Goal: Check status: Check status

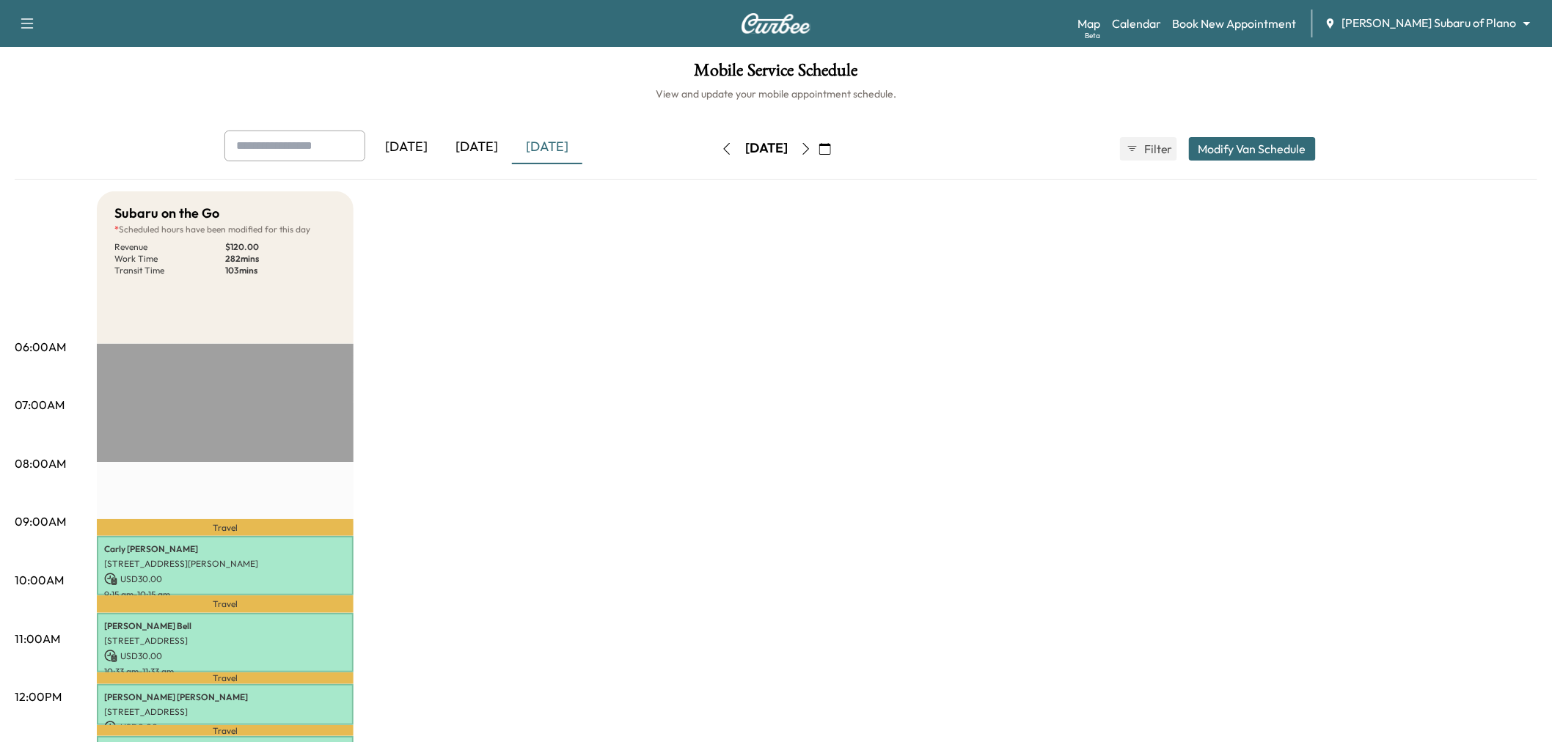
click at [551, 148] on div "[DATE]" at bounding box center [547, 148] width 70 height 34
click at [481, 133] on div "[DATE]" at bounding box center [477, 148] width 70 height 34
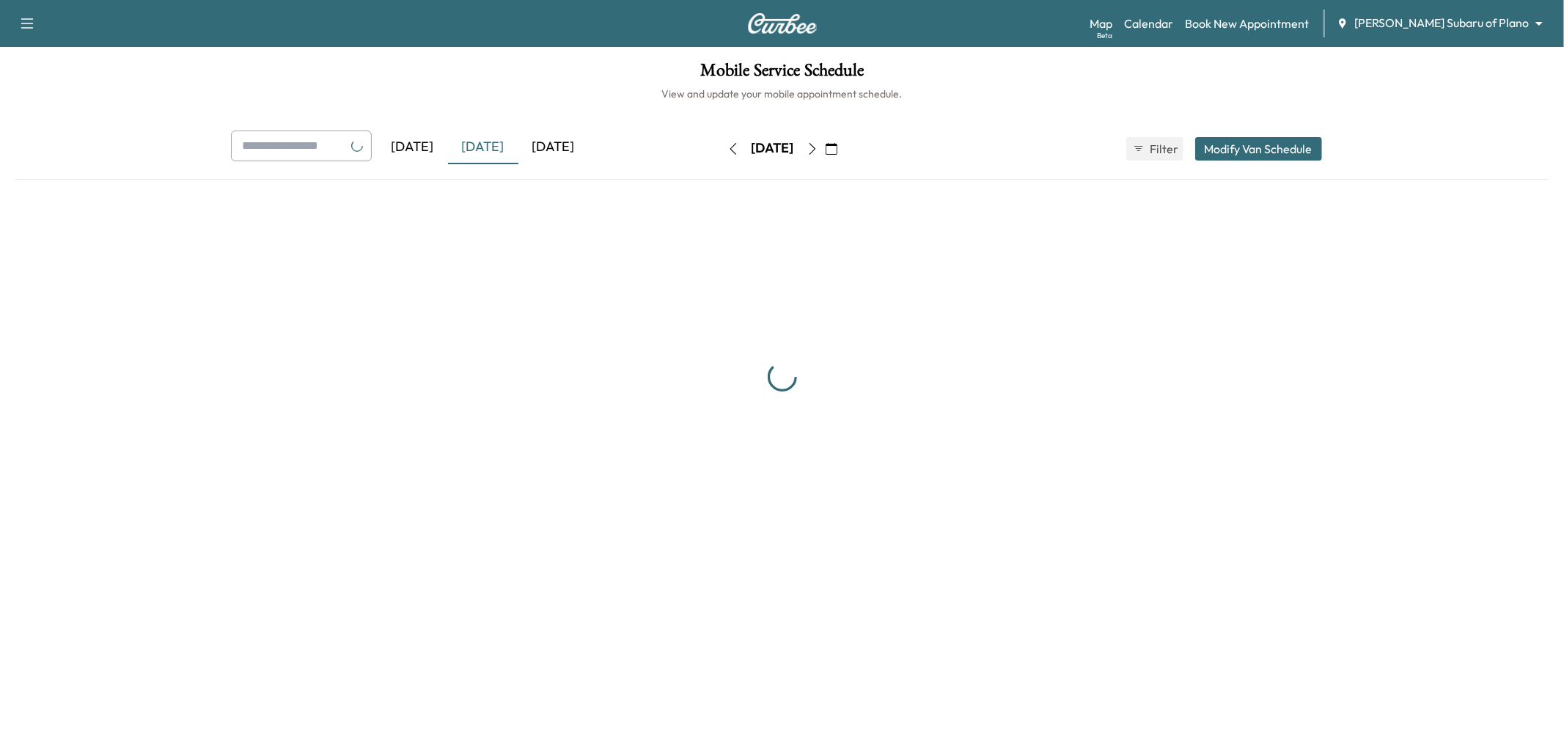
click at [532, 144] on div "[DATE]" at bounding box center [554, 148] width 70 height 34
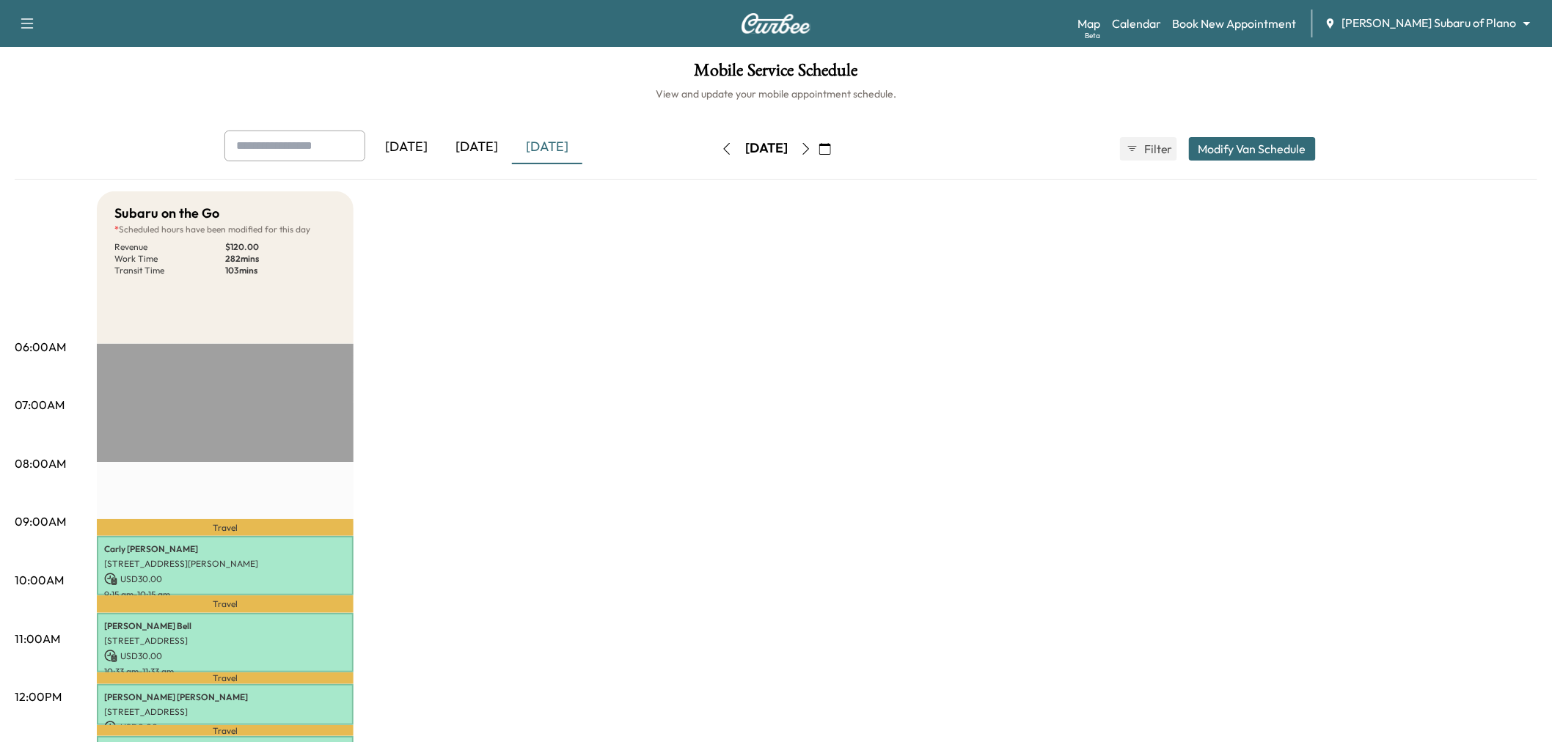
click at [812, 148] on icon "button" at bounding box center [806, 149] width 12 height 12
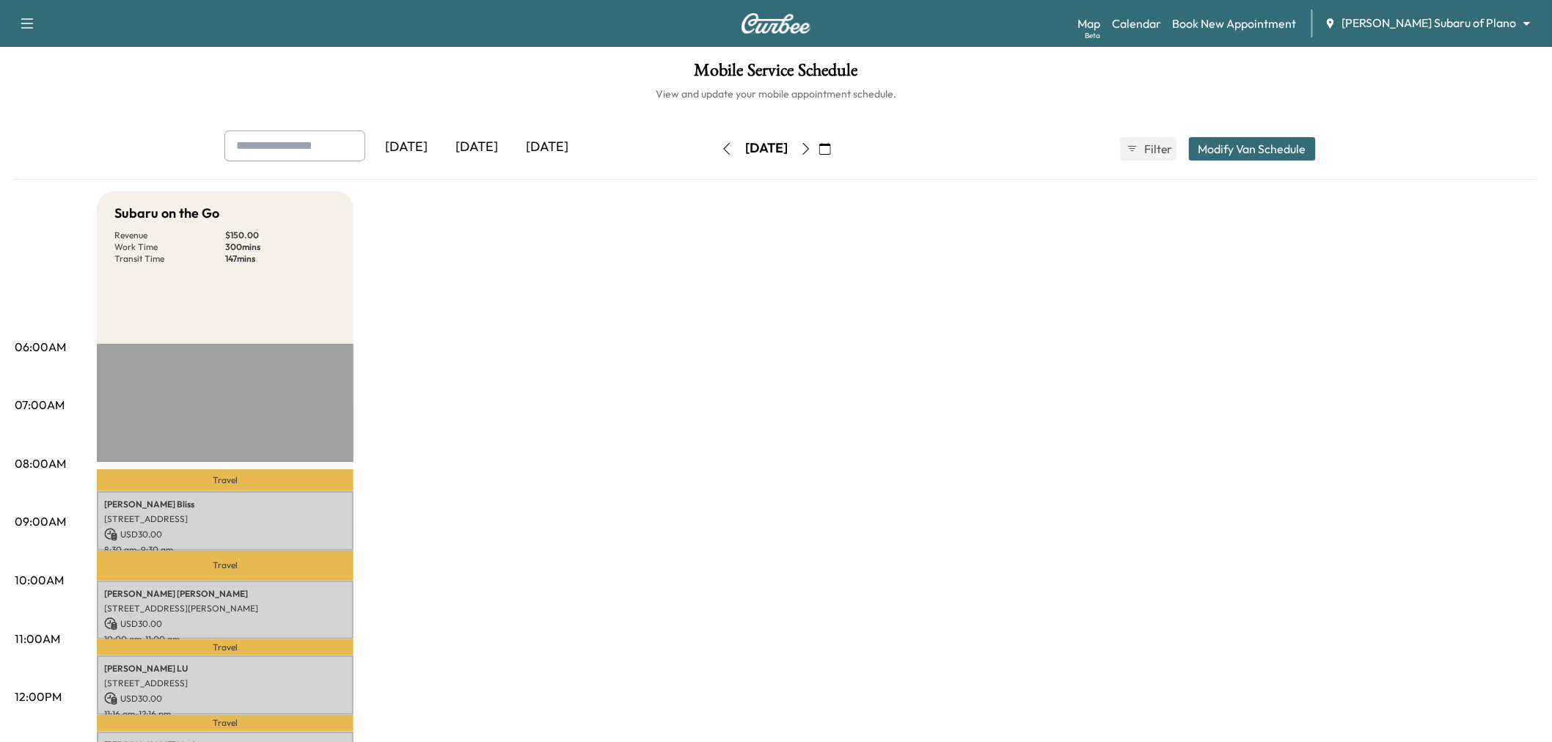
click at [812, 152] on icon "button" at bounding box center [806, 149] width 12 height 12
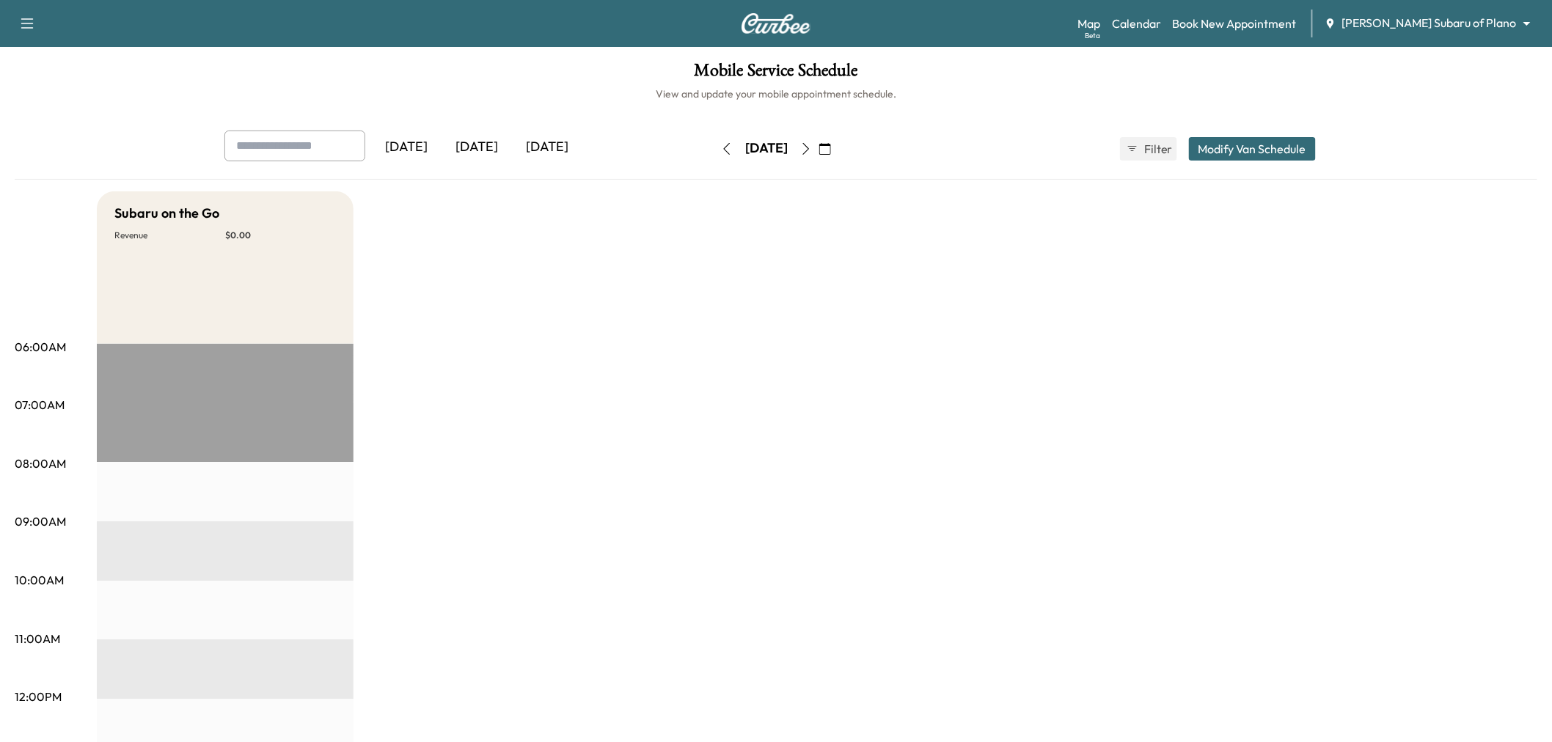
click at [812, 150] on icon "button" at bounding box center [806, 149] width 12 height 12
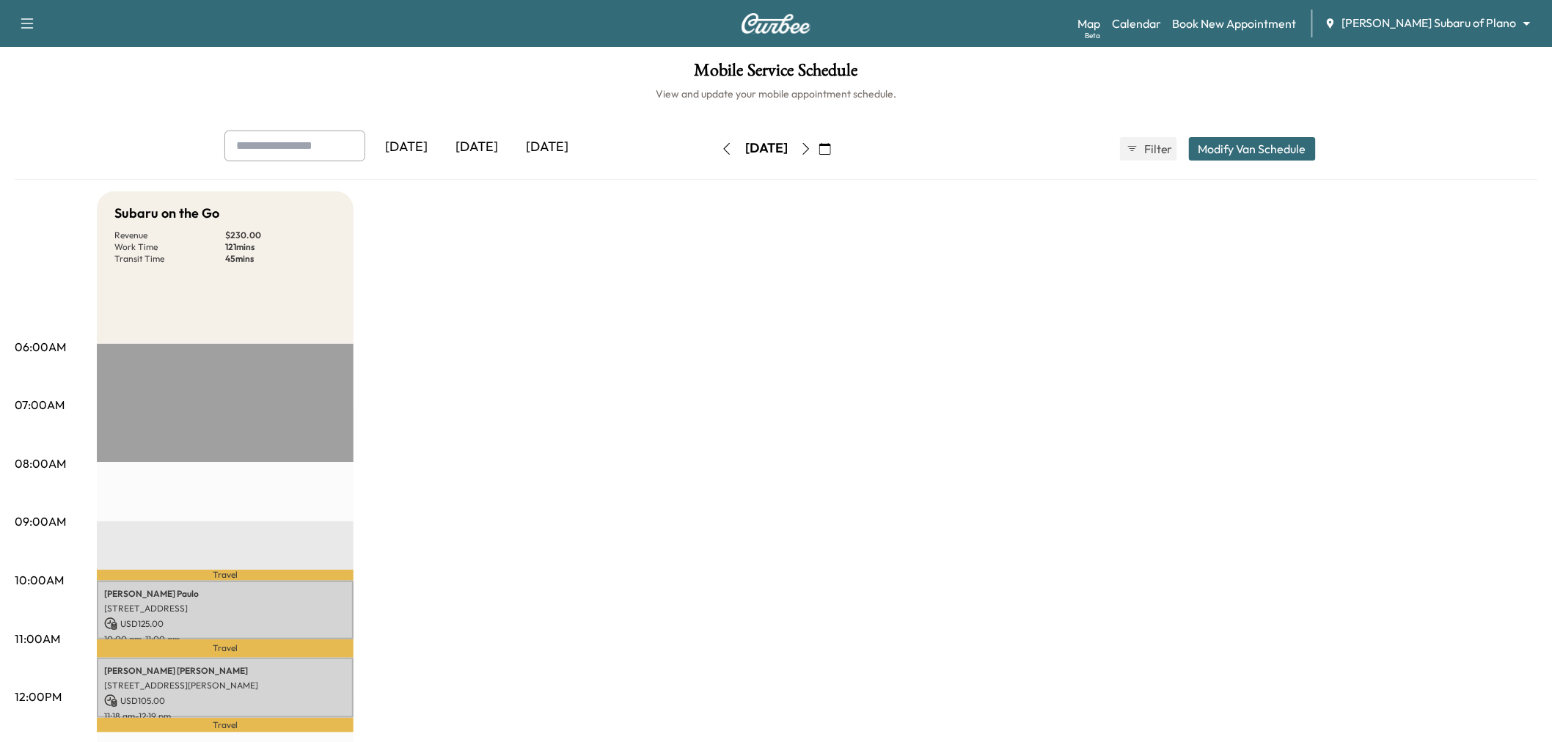
click at [714, 141] on button "button" at bounding box center [726, 148] width 25 height 23
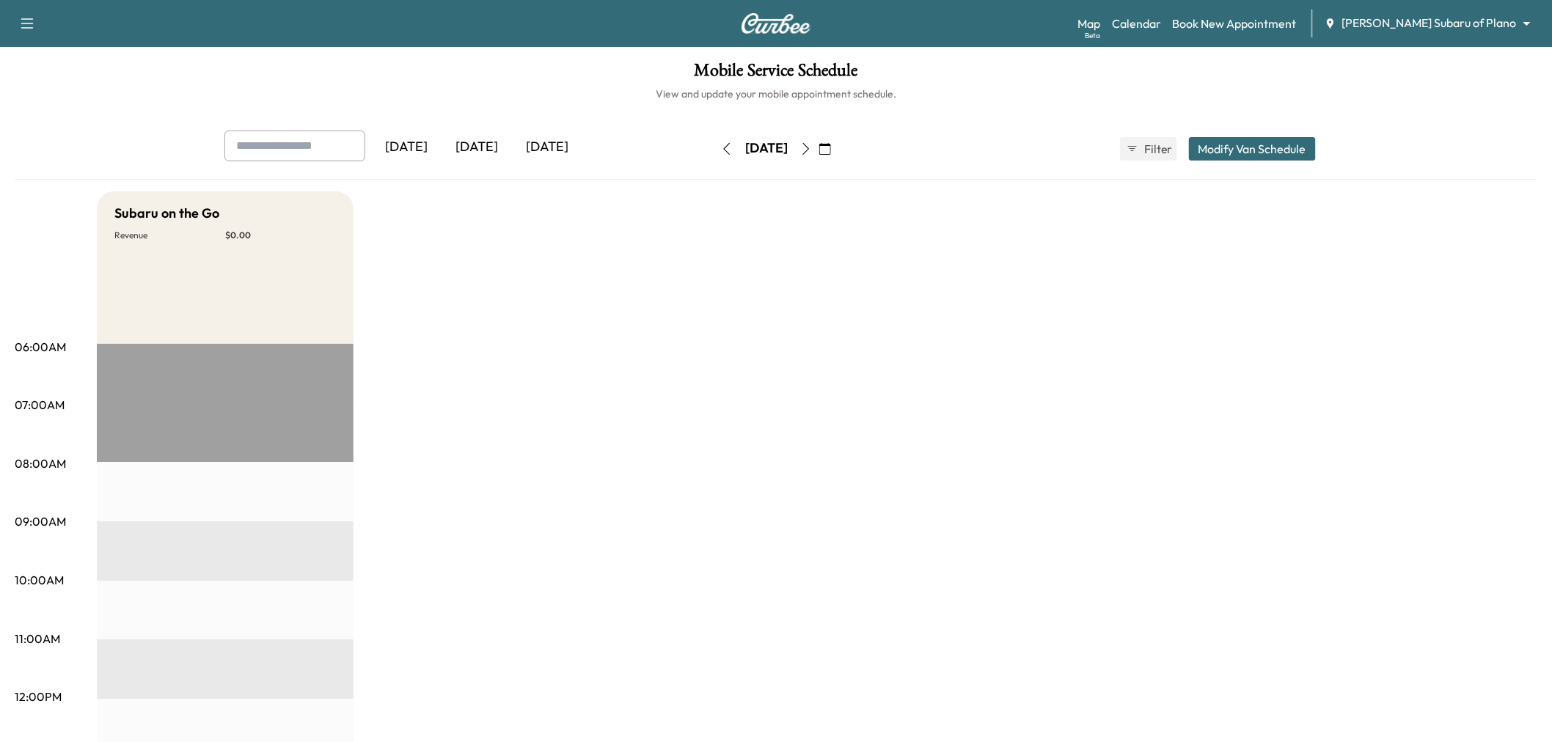
click at [721, 154] on icon "button" at bounding box center [727, 149] width 12 height 12
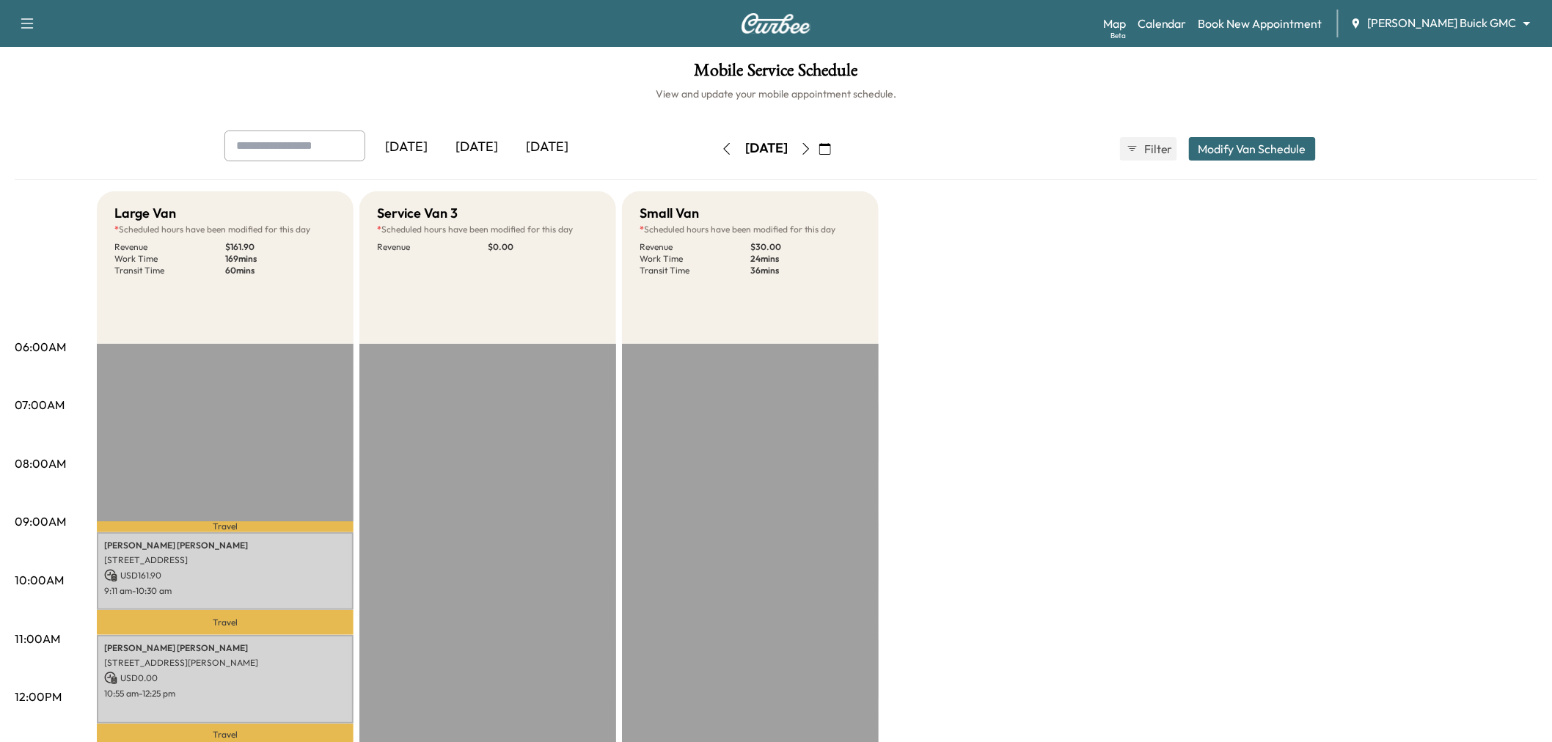
click at [812, 143] on icon "button" at bounding box center [806, 149] width 12 height 12
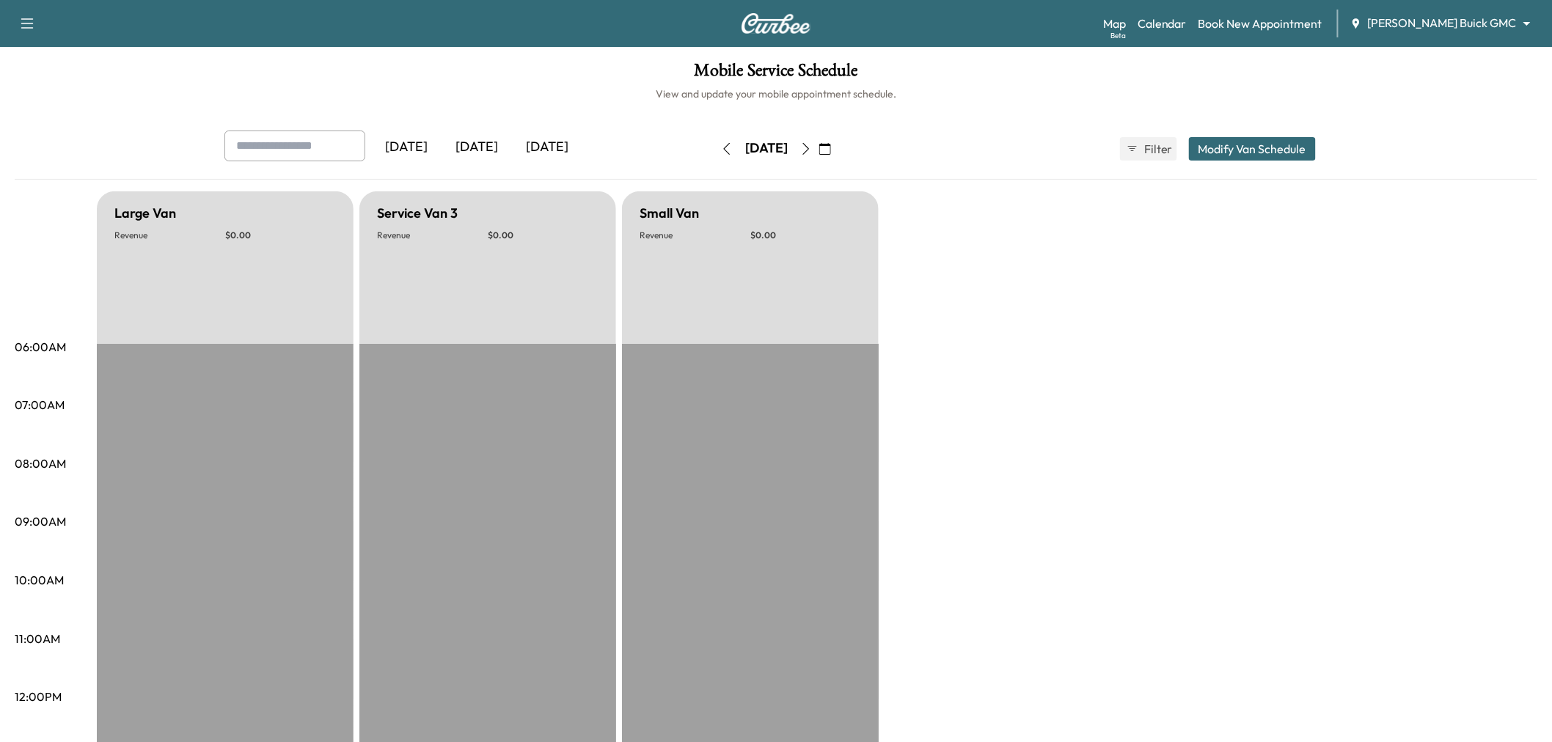
click at [838, 147] on button "button" at bounding box center [825, 148] width 25 height 23
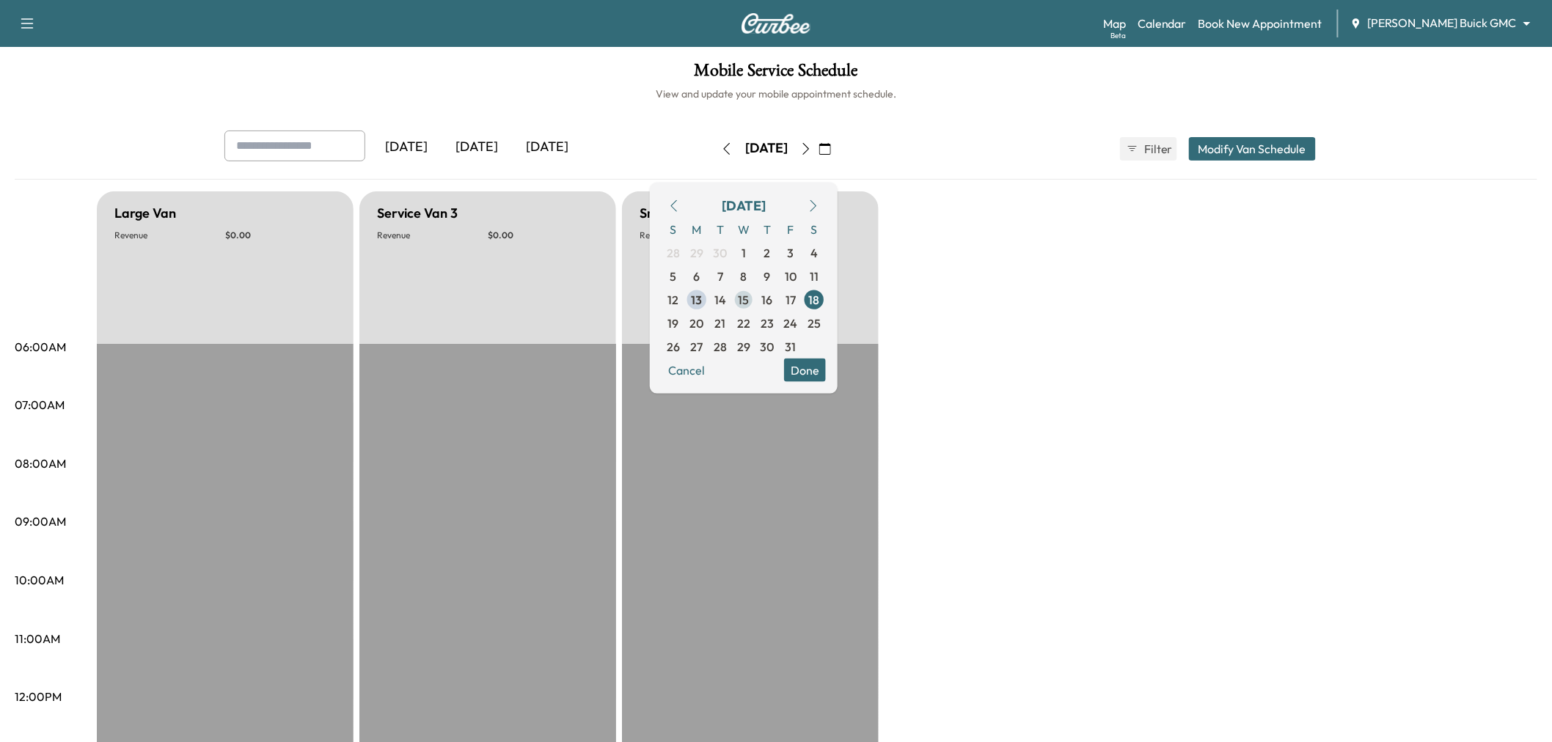
click at [750, 298] on span "15" at bounding box center [744, 299] width 11 height 18
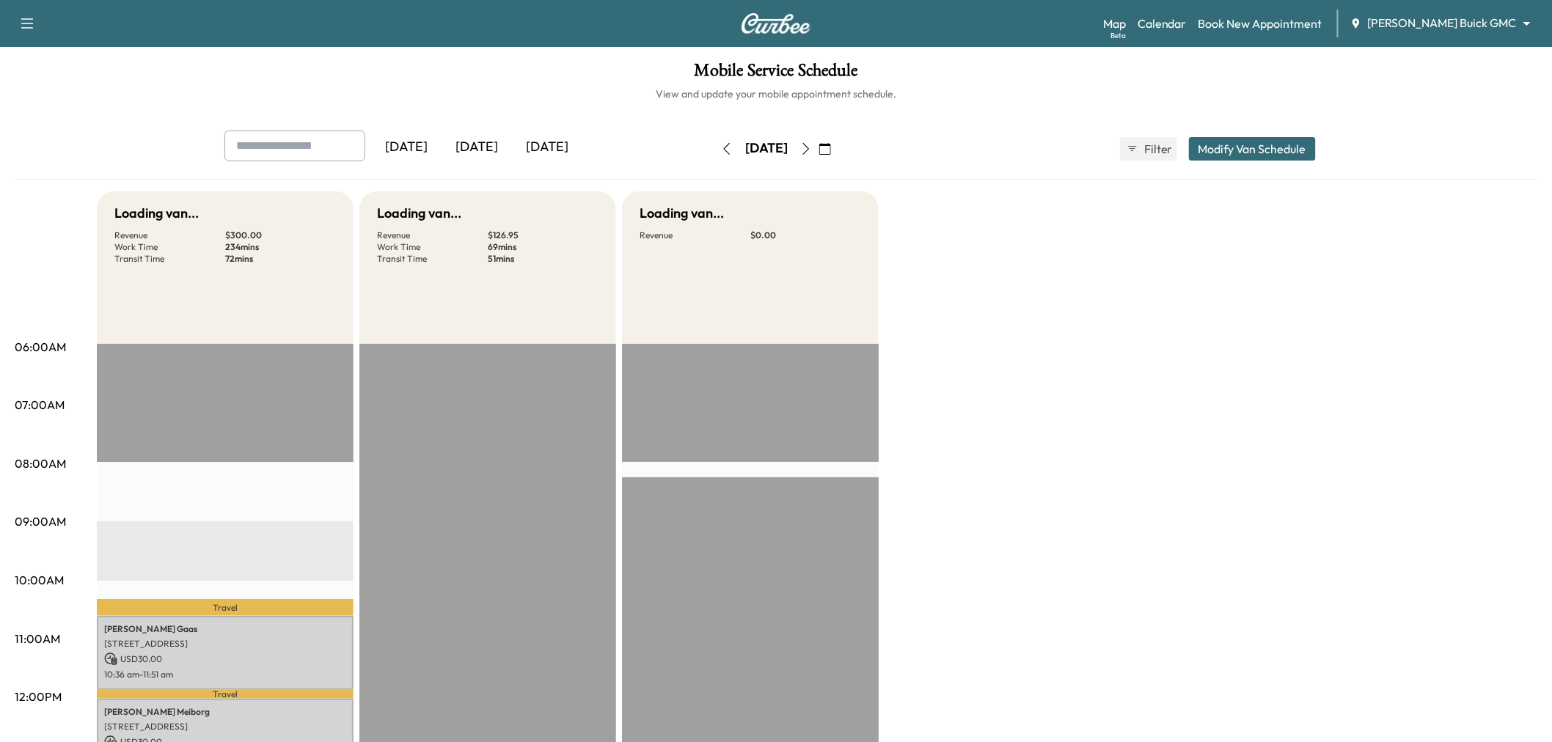
click at [1053, 291] on div "Loading van... Revenue $ 300.00 Work Time 234 mins Transit Time 72 mins Travel …" at bounding box center [817, 741] width 1441 height 1100
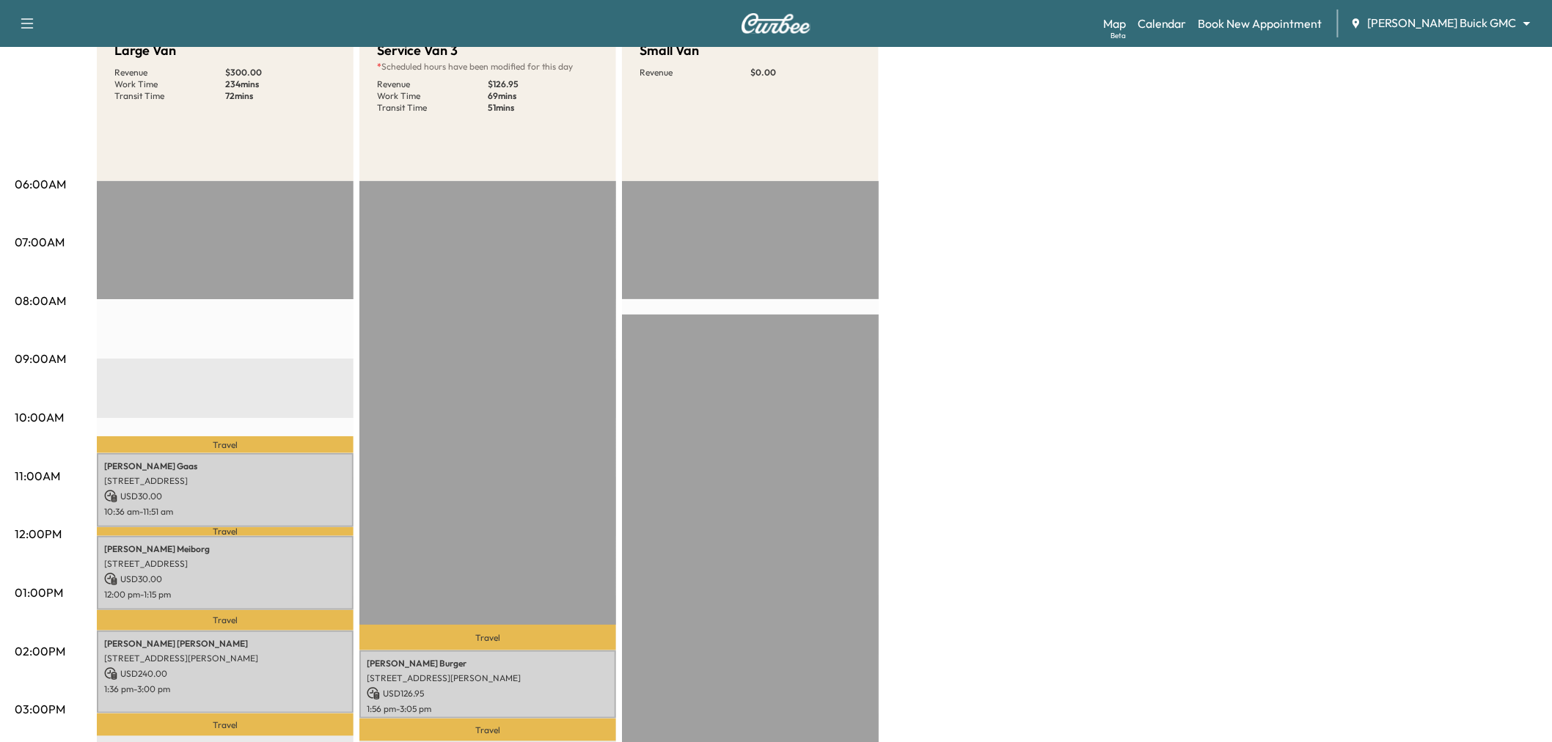
scroll to position [81, 0]
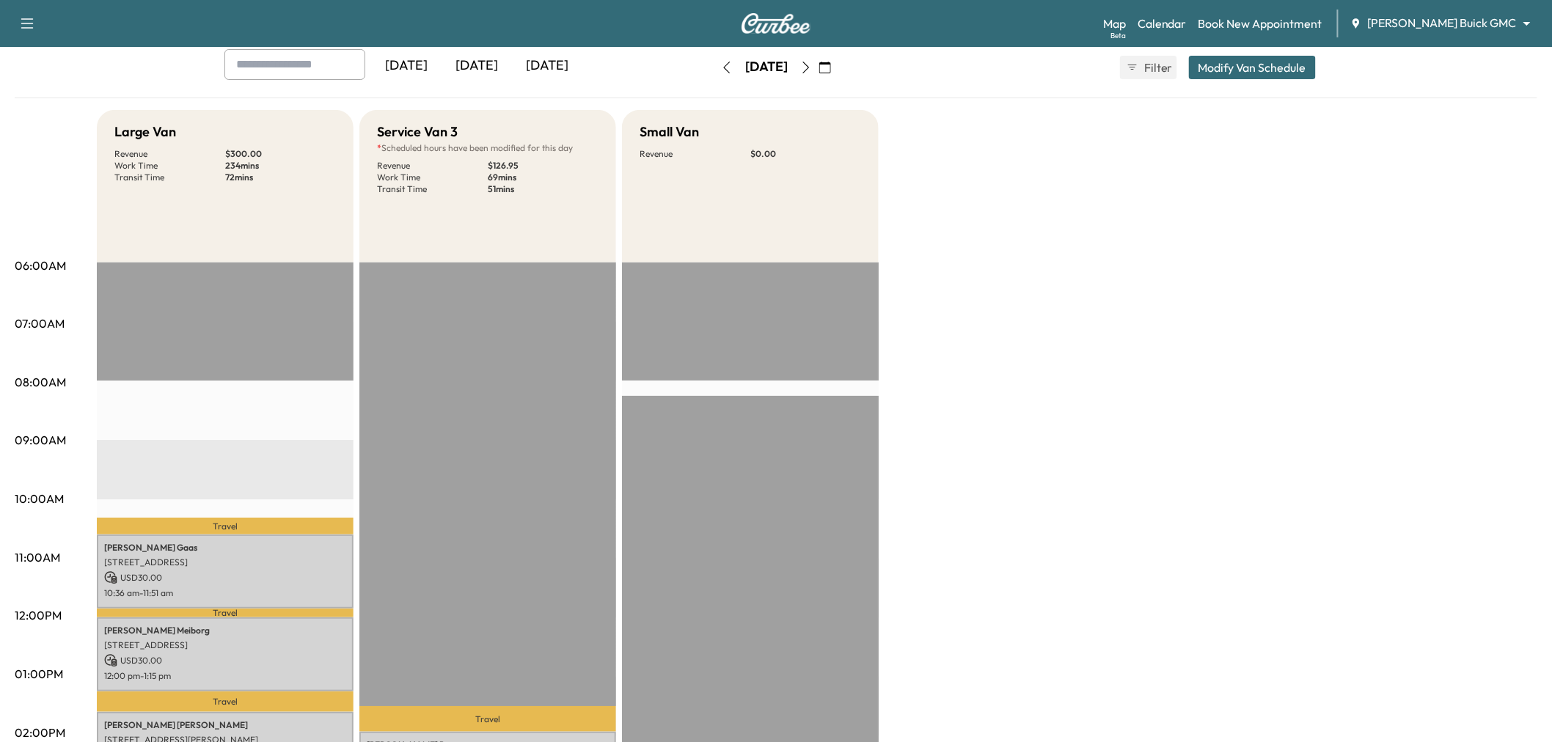
click at [819, 71] on button "button" at bounding box center [806, 67] width 25 height 23
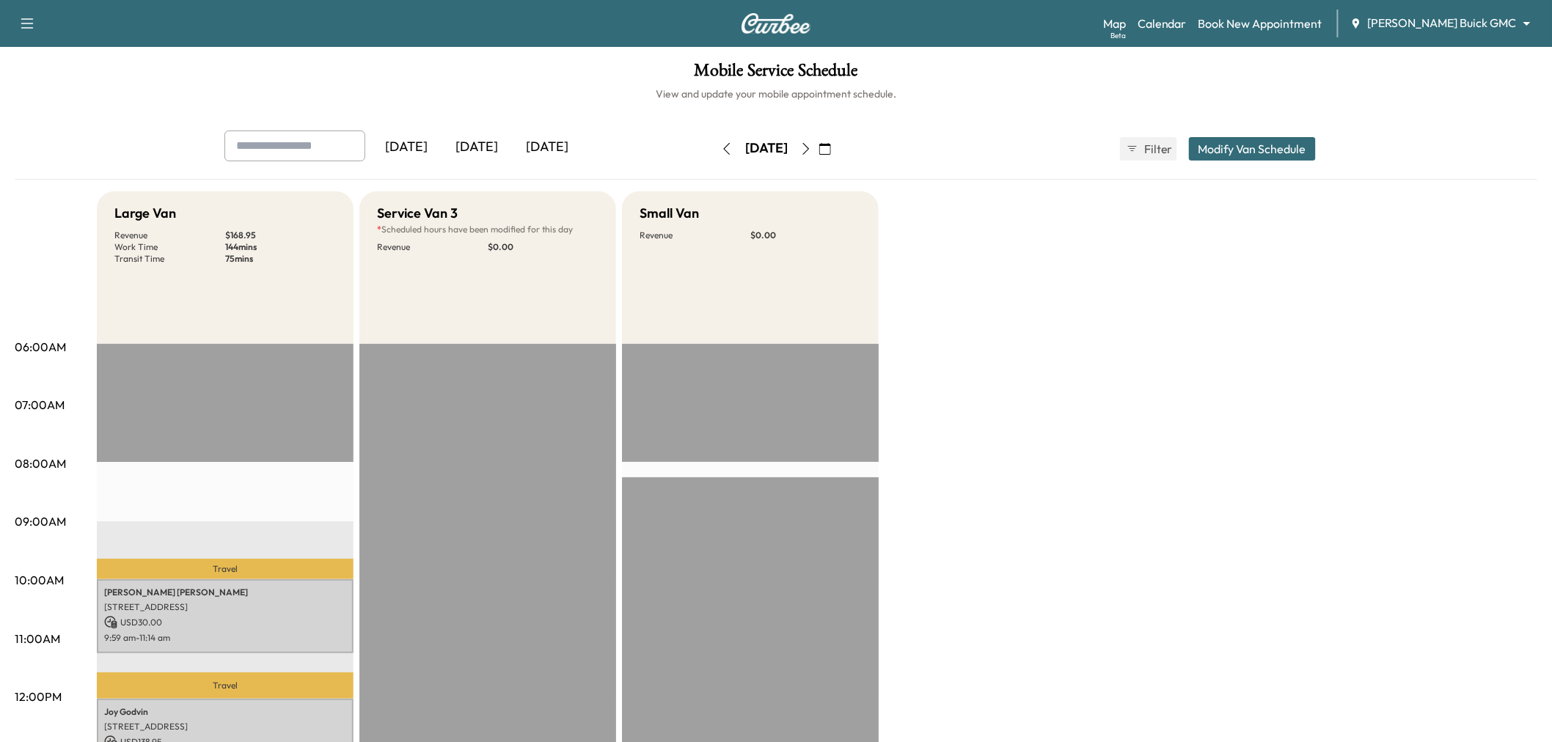
click at [721, 150] on icon "button" at bounding box center [727, 149] width 12 height 12
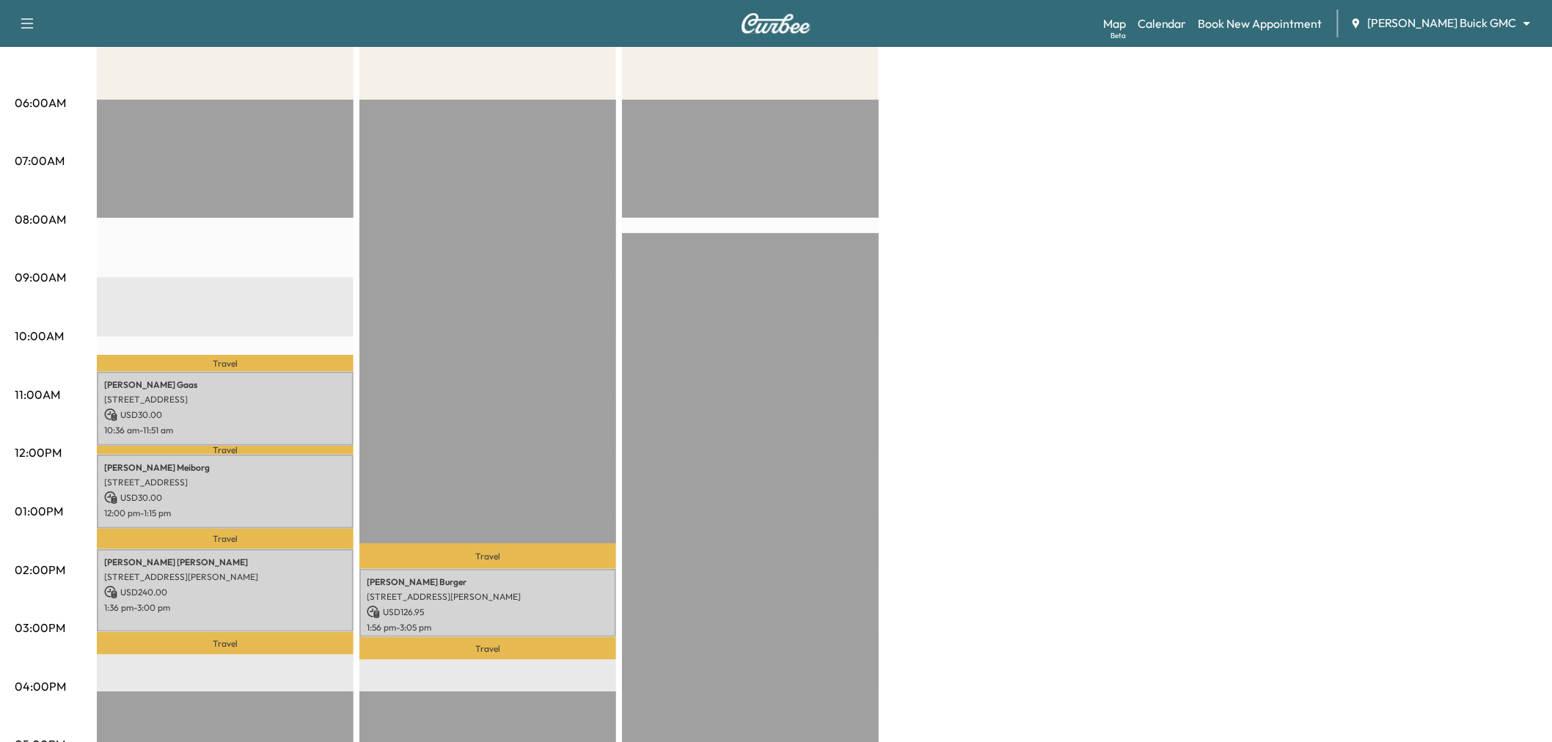
scroll to position [326, 0]
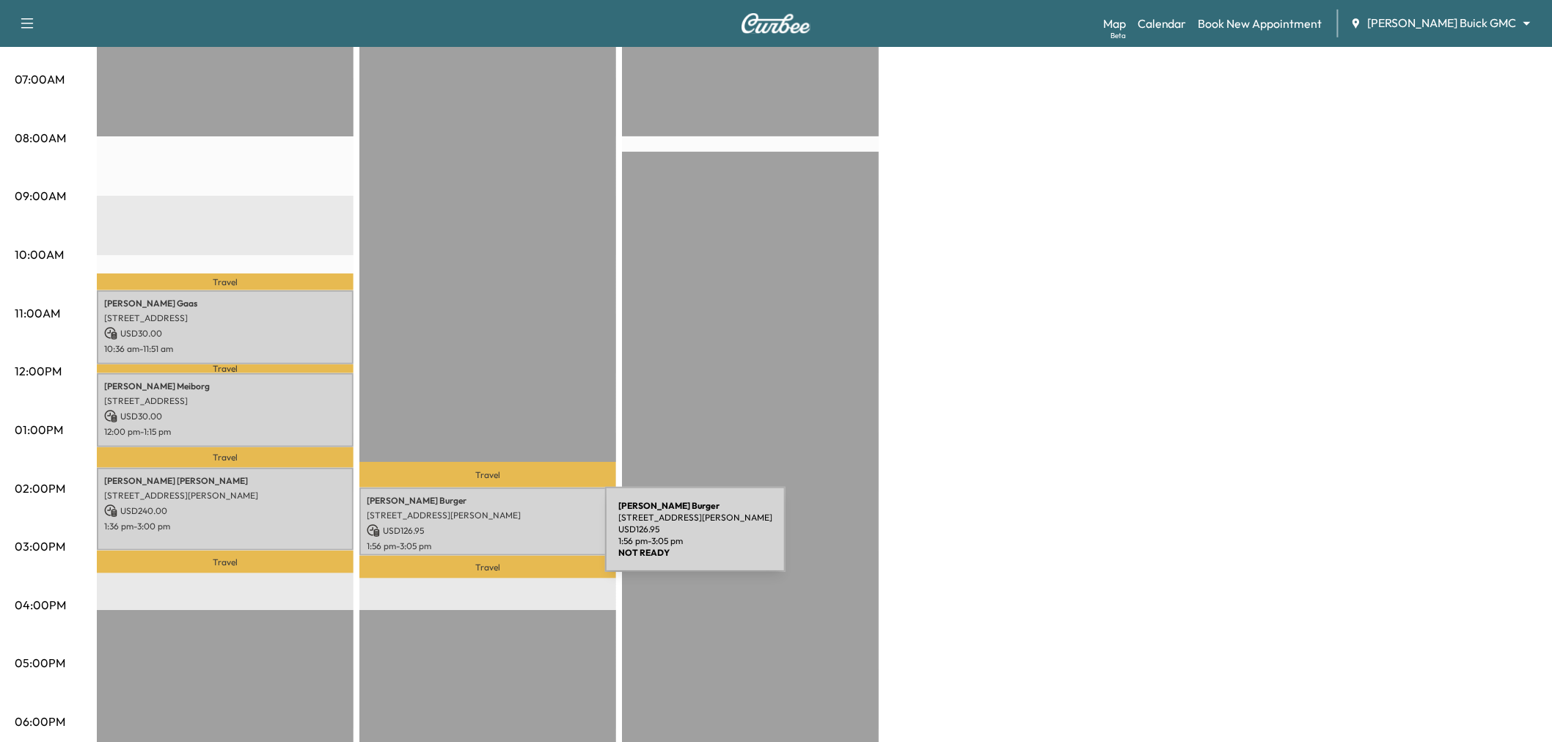
click at [495, 541] on p "1:56 pm - 3:05 pm" at bounding box center [488, 547] width 242 height 12
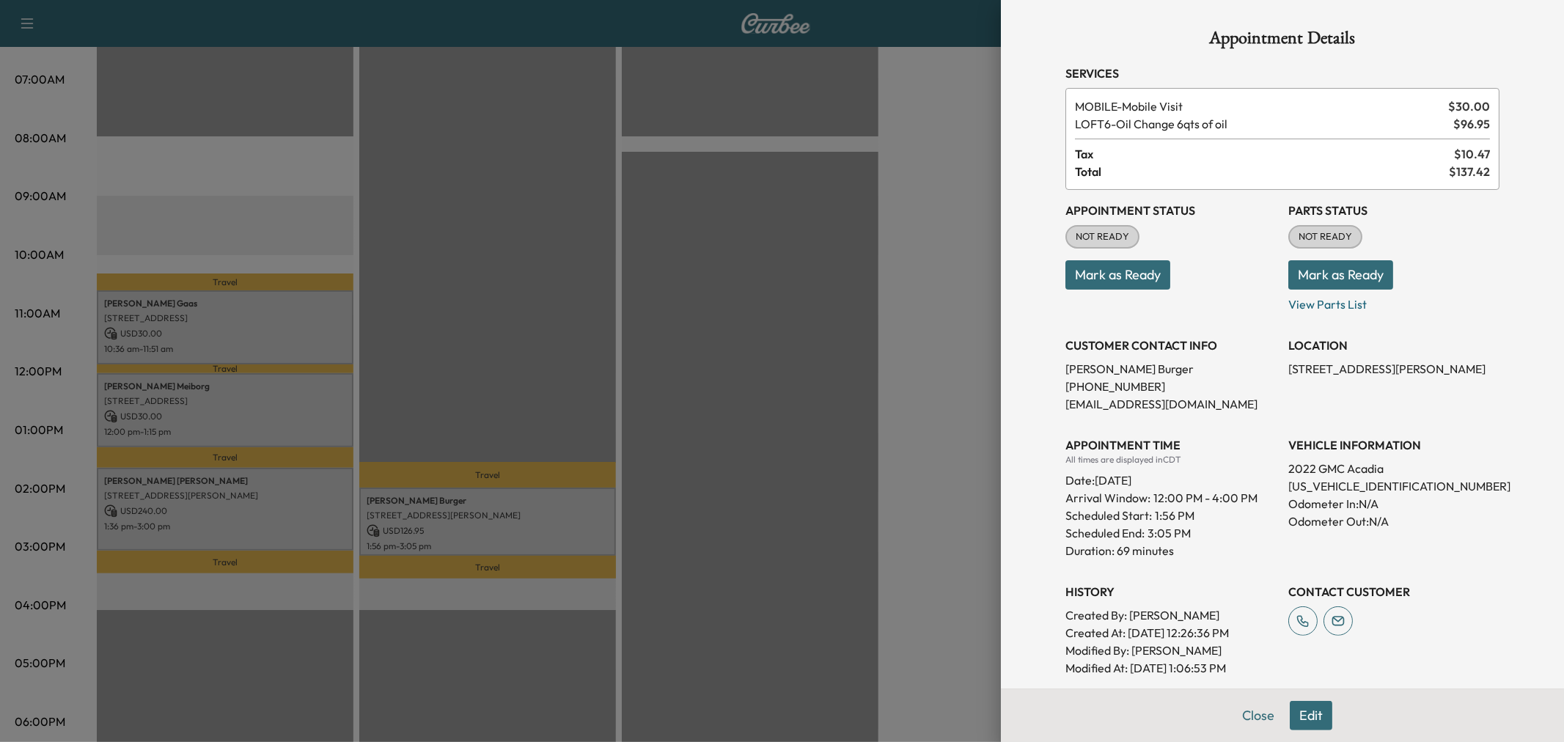
click at [493, 526] on div at bounding box center [782, 371] width 1564 height 742
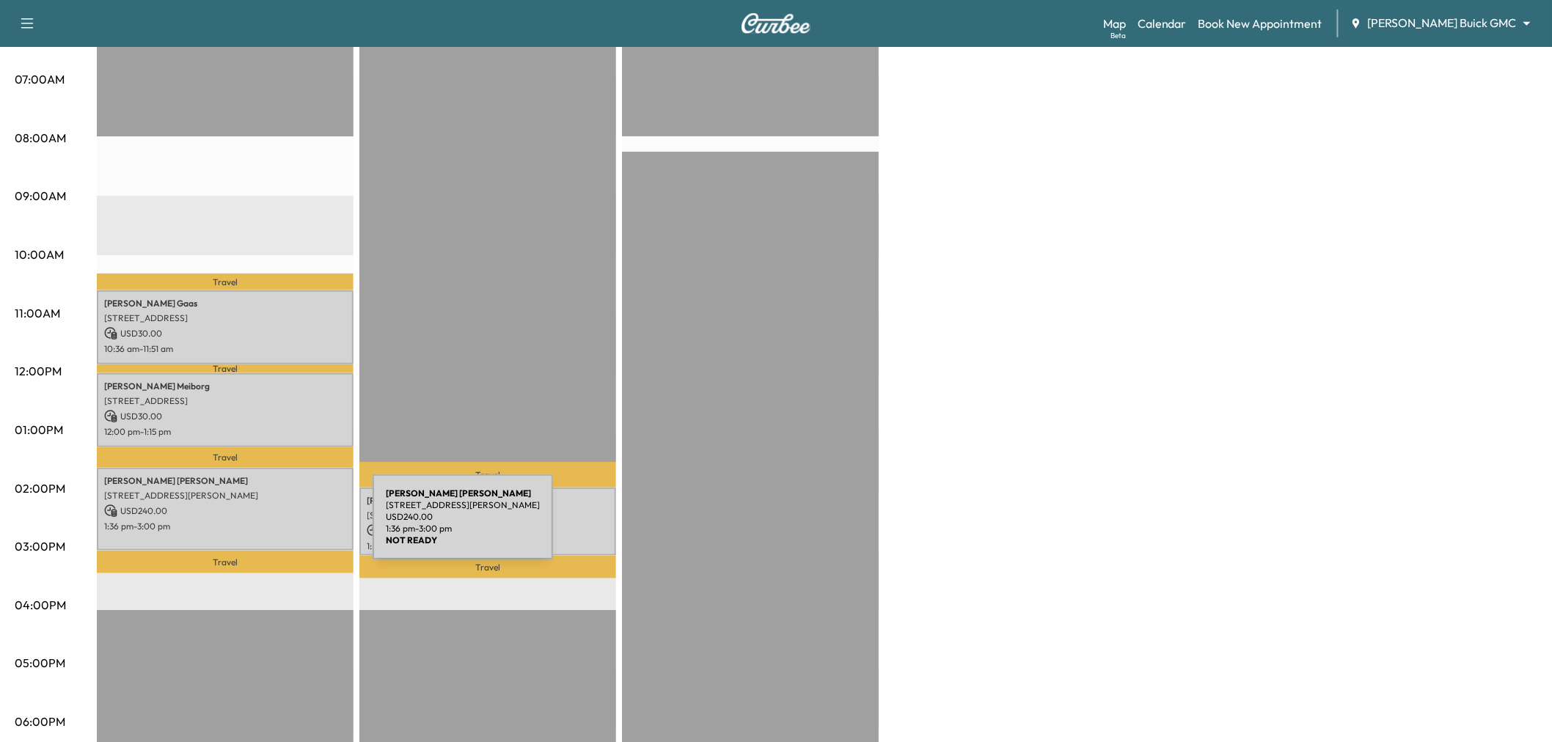
click at [263, 526] on div "[PERSON_NAME] [STREET_ADDRESS][PERSON_NAME] USD 240.00 1:36 pm - 3:00 pm" at bounding box center [225, 509] width 257 height 83
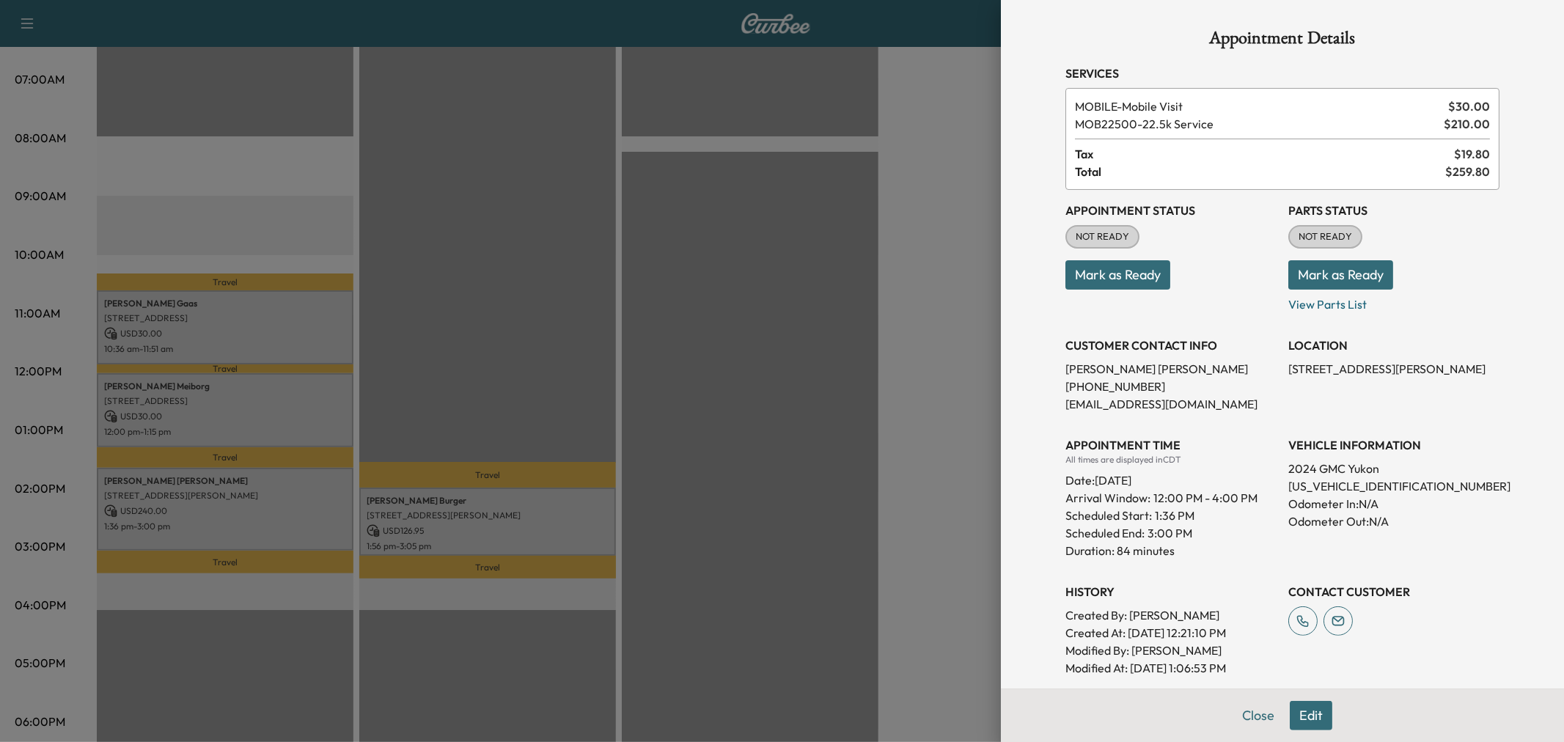
click at [263, 526] on div at bounding box center [782, 371] width 1564 height 742
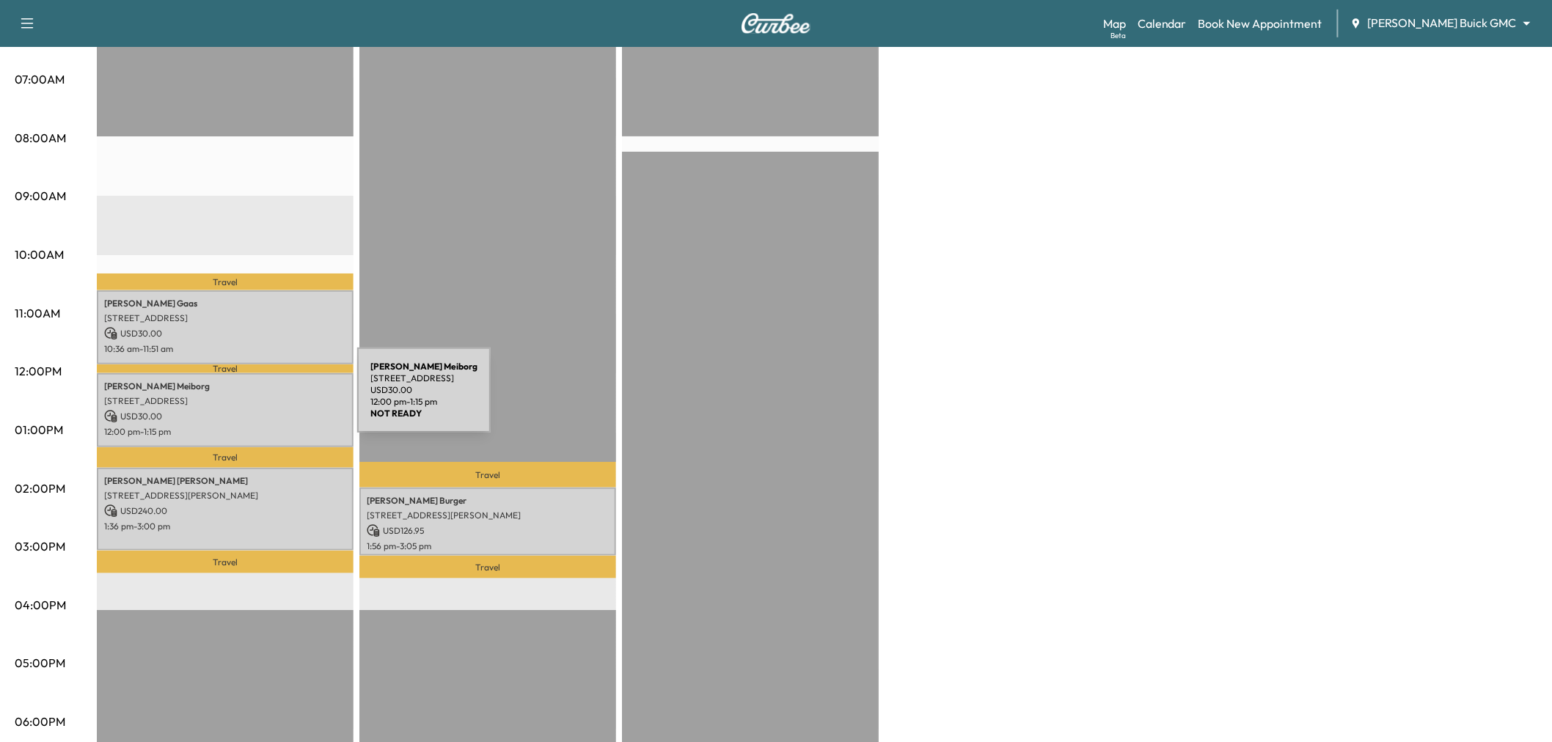
click at [247, 399] on p "[STREET_ADDRESS]" at bounding box center [225, 401] width 242 height 12
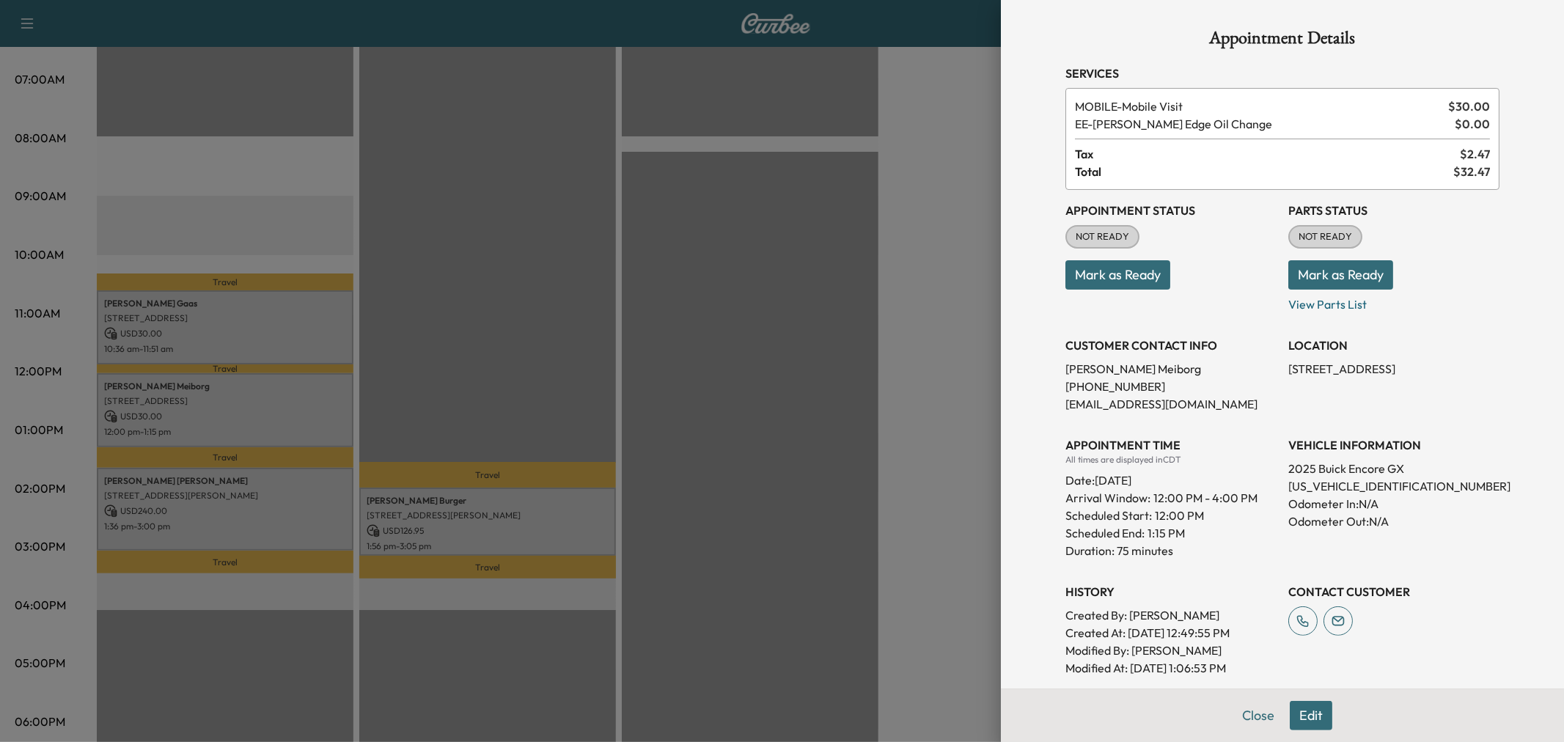
click at [267, 403] on div at bounding box center [782, 371] width 1564 height 742
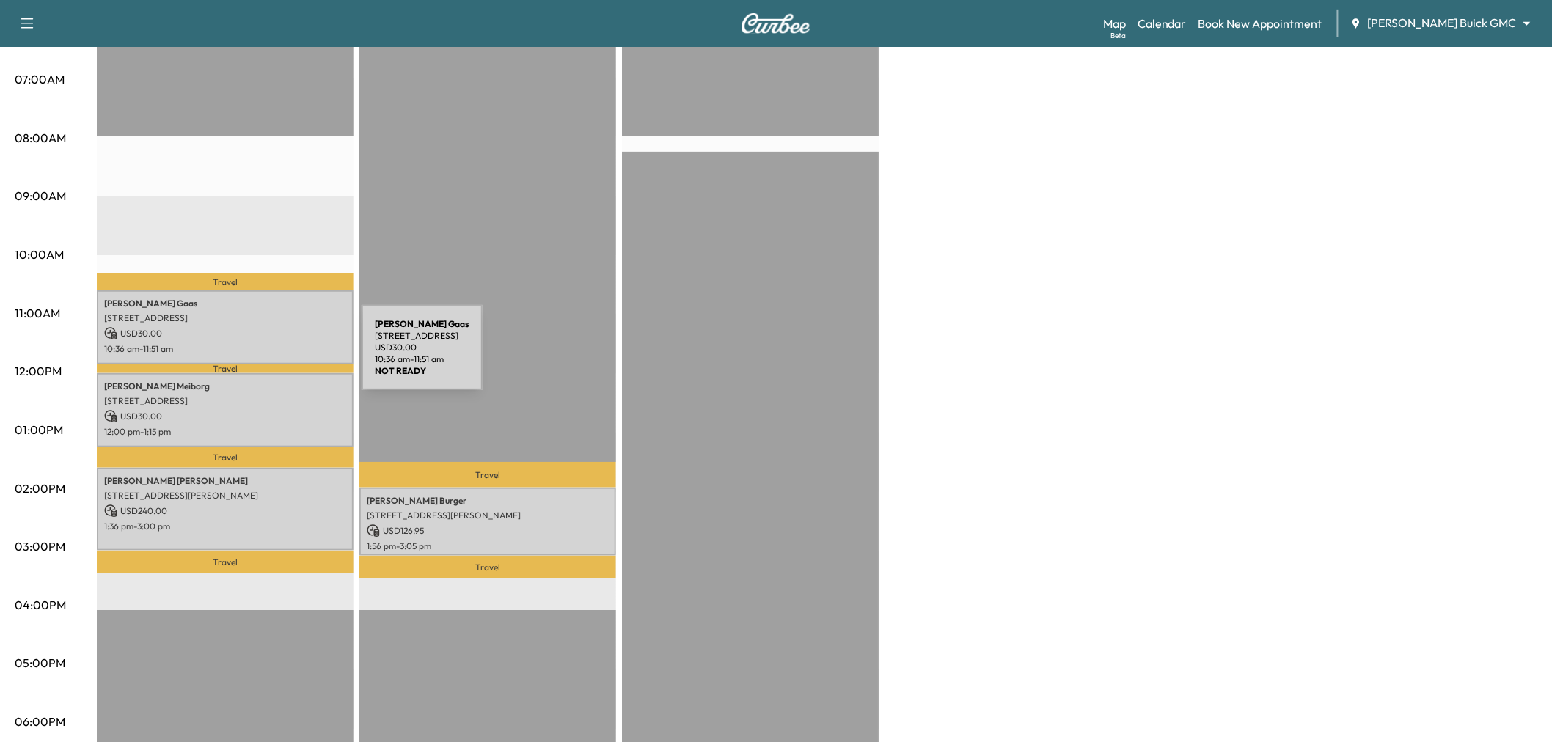
click at [252, 333] on p "USD 30.00" at bounding box center [225, 333] width 242 height 13
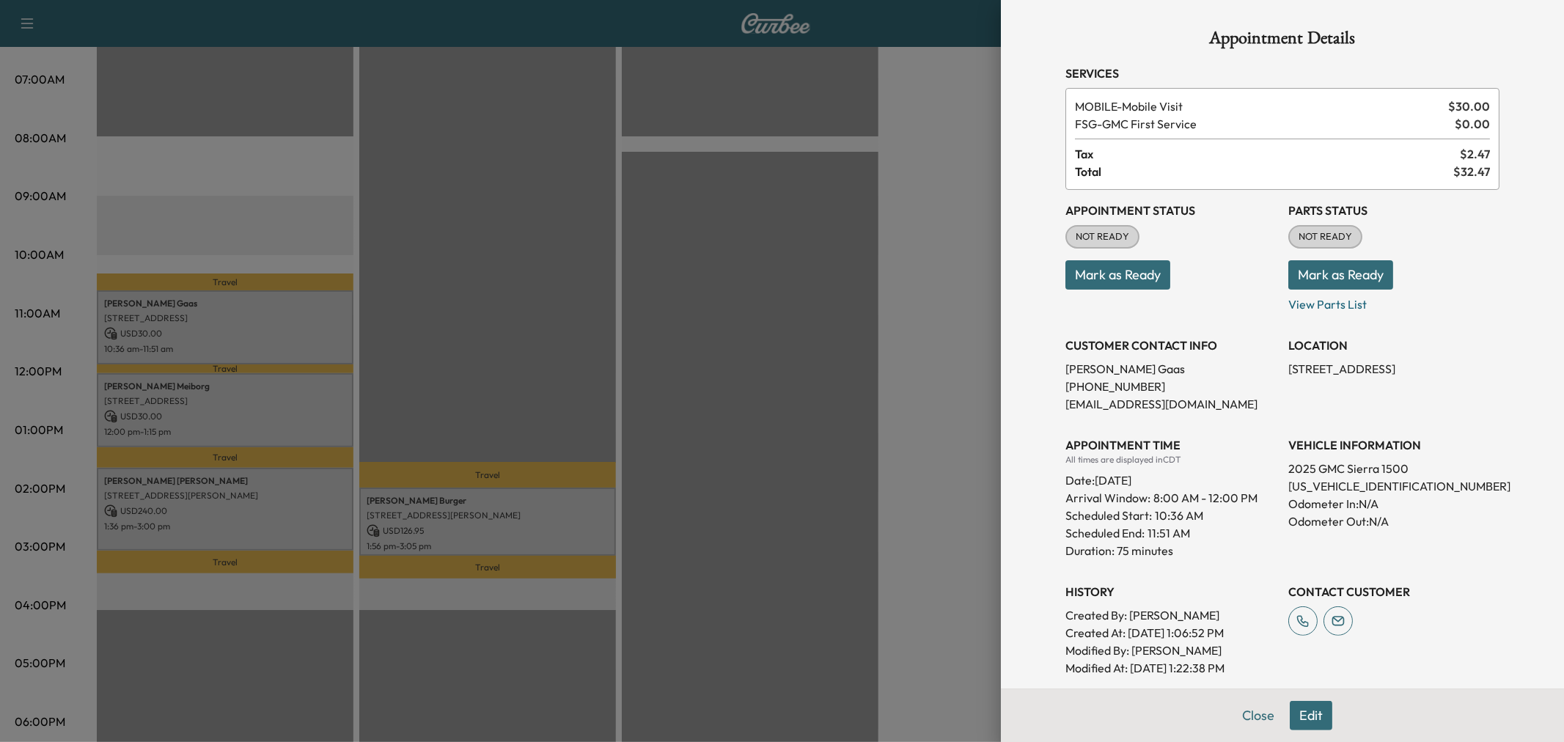
click at [252, 333] on div at bounding box center [782, 371] width 1564 height 742
